Goal: Transaction & Acquisition: Download file/media

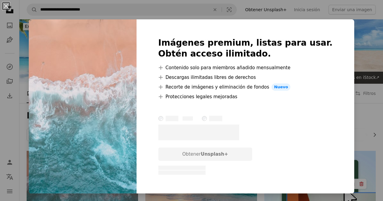
scroll to position [112, 0]
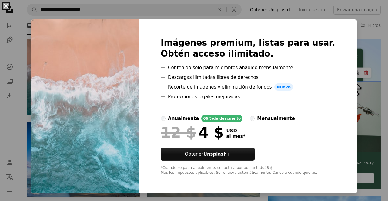
click at [4, 8] on button "An X shape" at bounding box center [5, 5] width 7 height 7
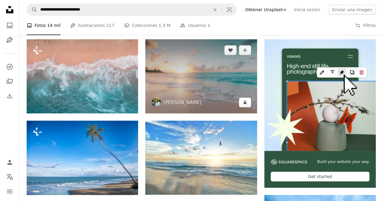
click at [246, 103] on icon "Descargar" at bounding box center [245, 102] width 4 height 4
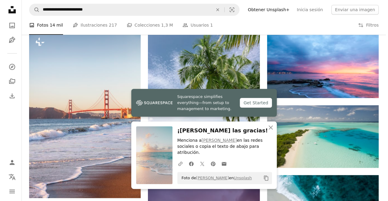
scroll to position [297, 0]
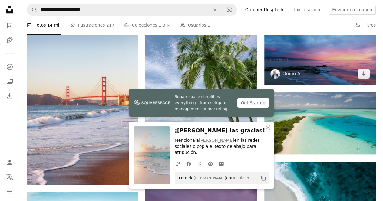
click at [320, 65] on img at bounding box center [319, 47] width 111 height 74
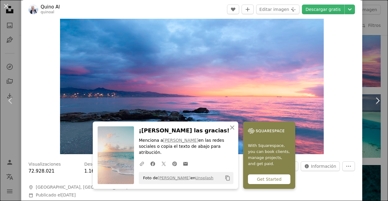
scroll to position [46, 0]
